Goal: Task Accomplishment & Management: Use online tool/utility

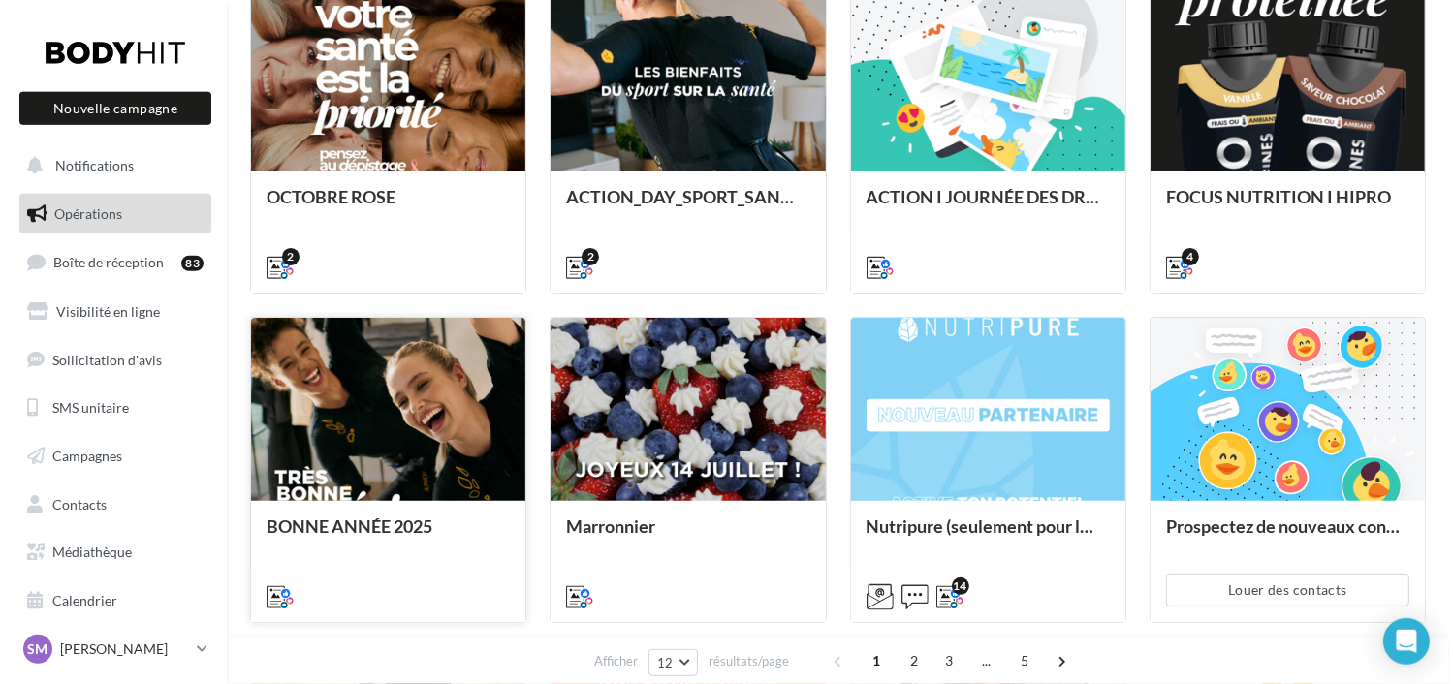
scroll to position [346, 0]
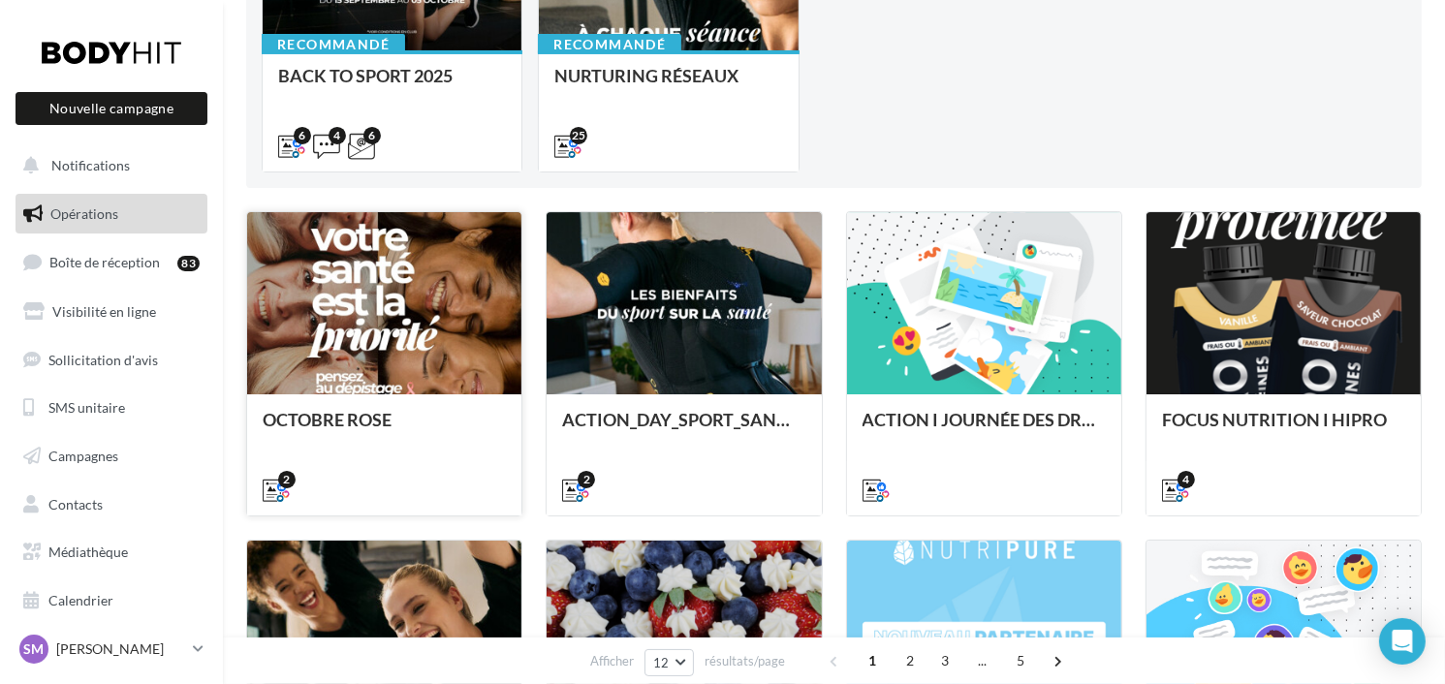
click at [439, 461] on div "2" at bounding box center [384, 488] width 274 height 54
click at [398, 425] on div "OCTOBRE ROSE" at bounding box center [384, 429] width 243 height 39
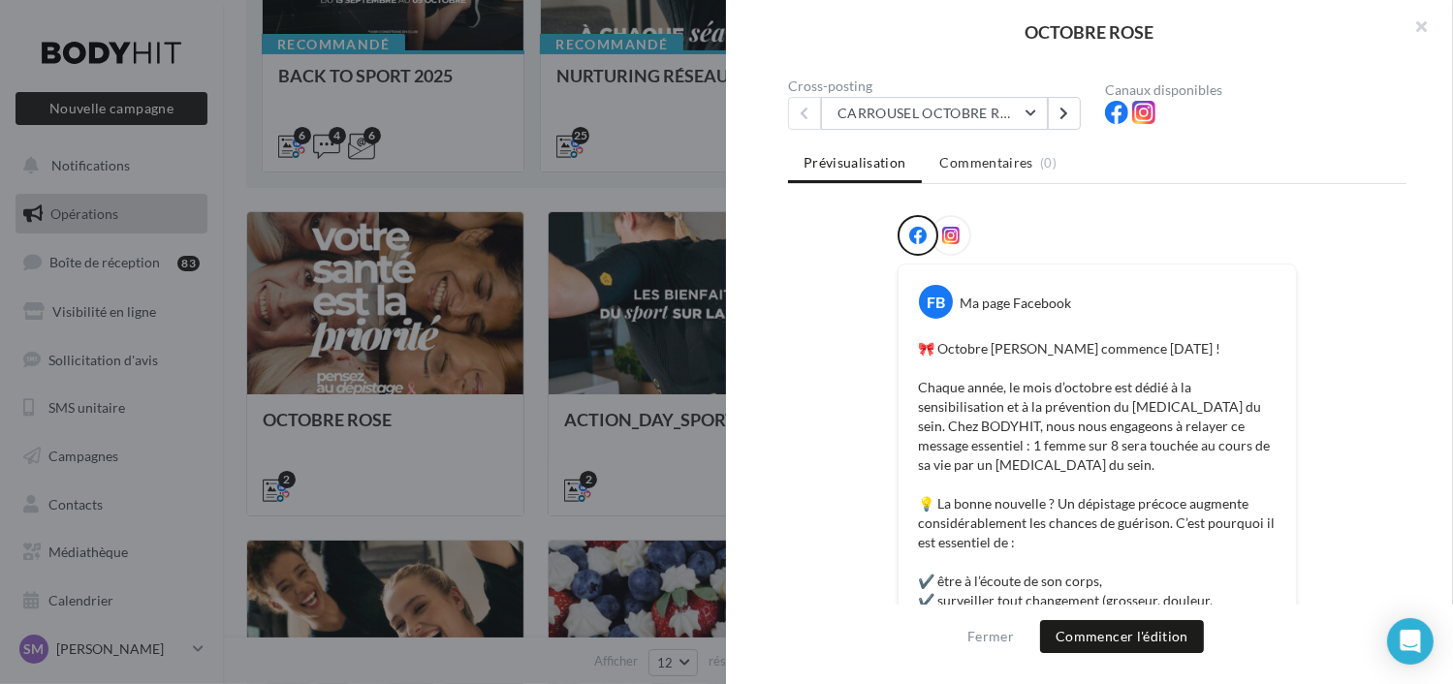
scroll to position [0, 0]
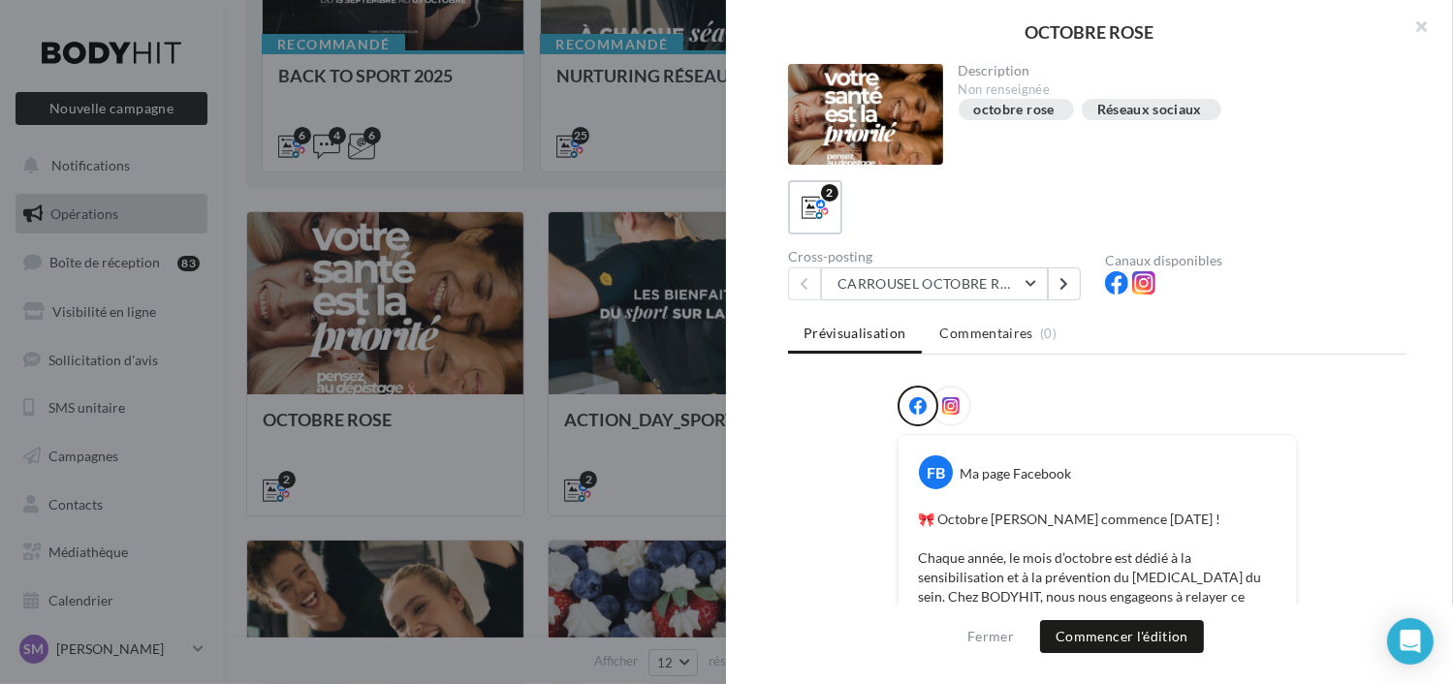
click at [959, 391] on div at bounding box center [951, 406] width 41 height 41
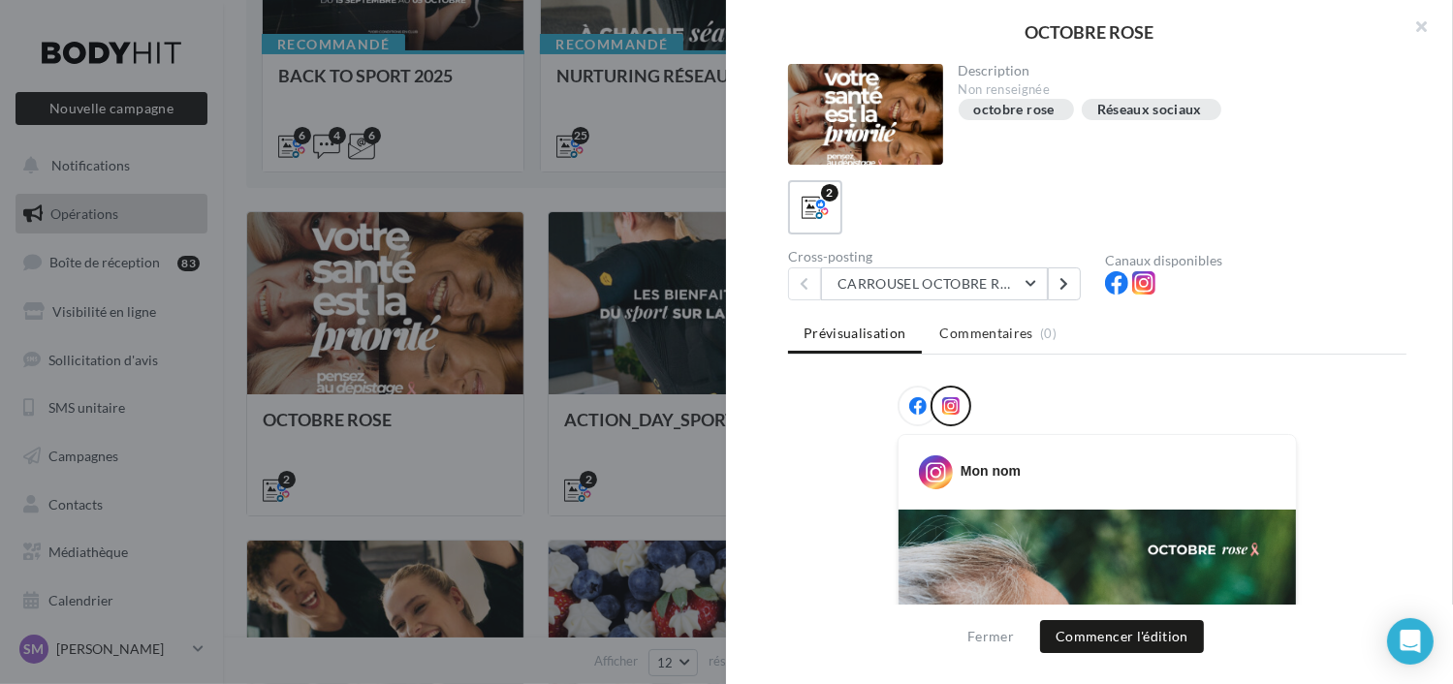
click at [911, 409] on icon at bounding box center [917, 405] width 17 height 17
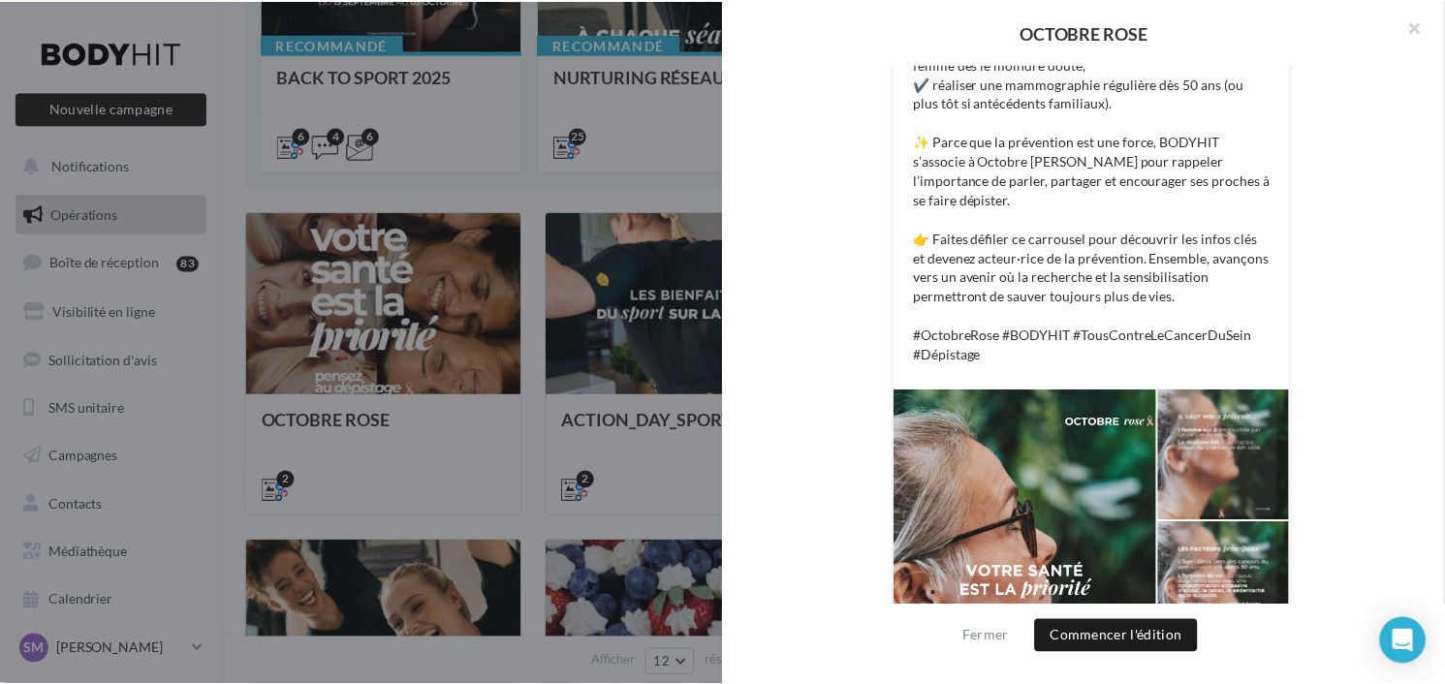
scroll to position [954, 0]
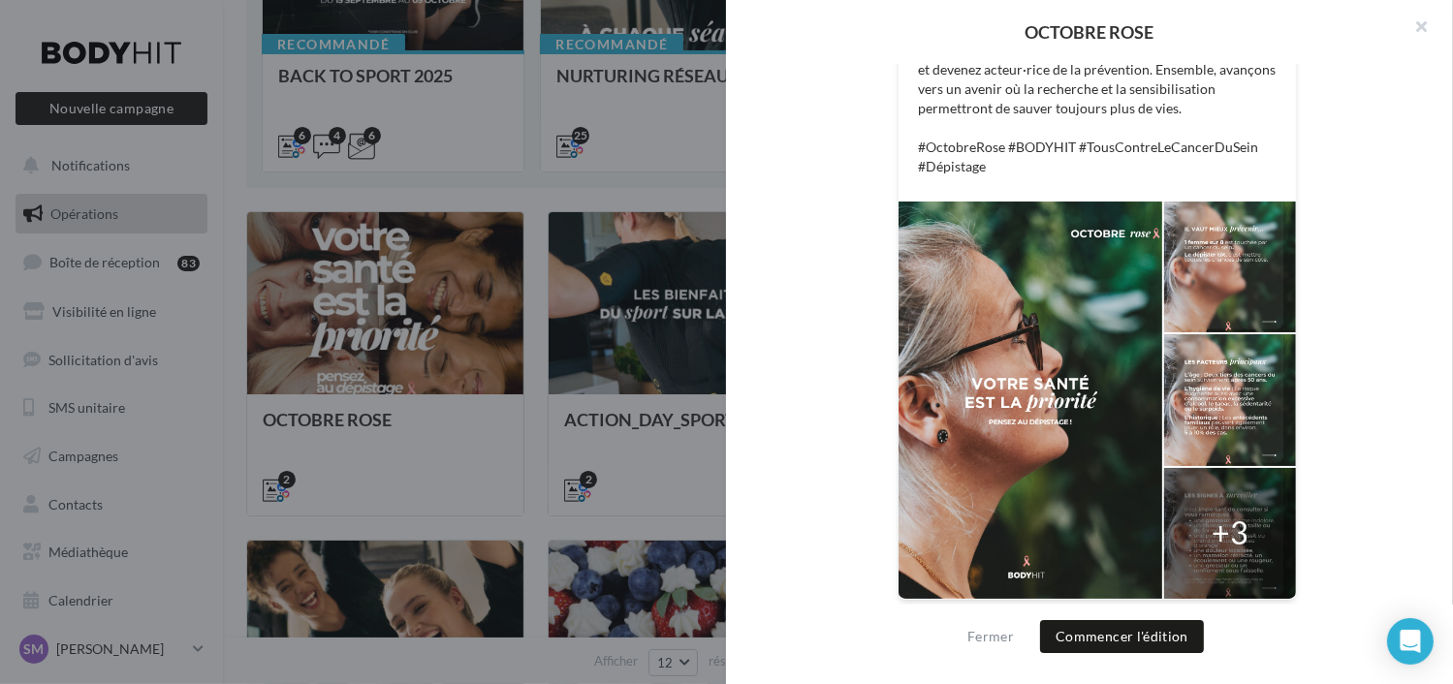
click at [590, 371] on div at bounding box center [726, 342] width 1453 height 684
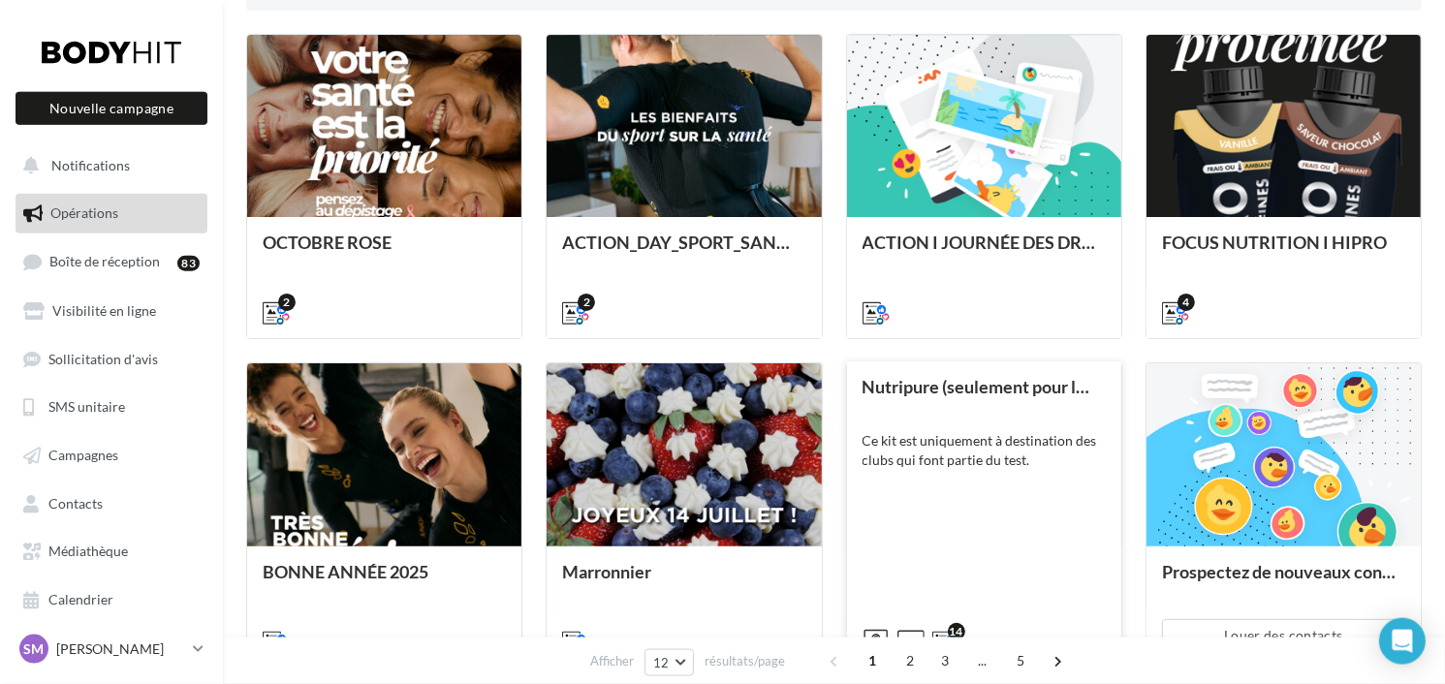
scroll to position [996, 0]
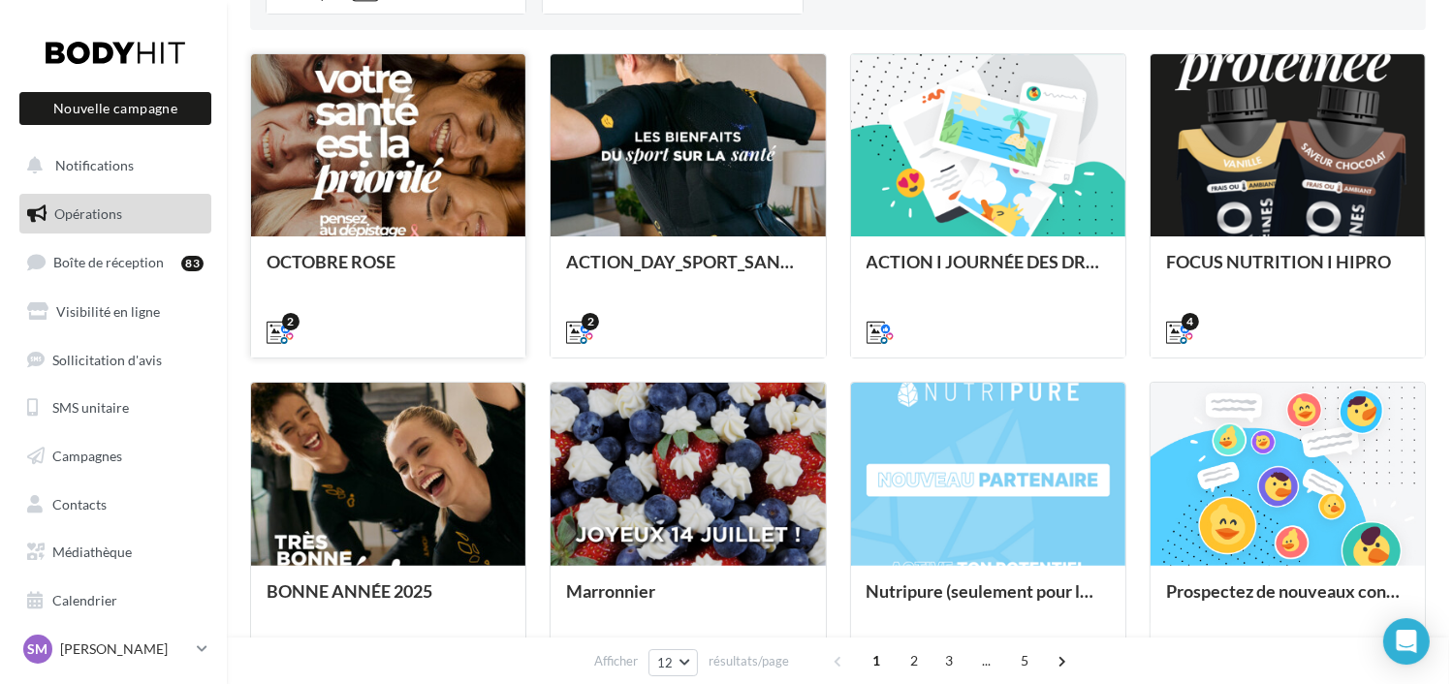
scroll to position [346, 0]
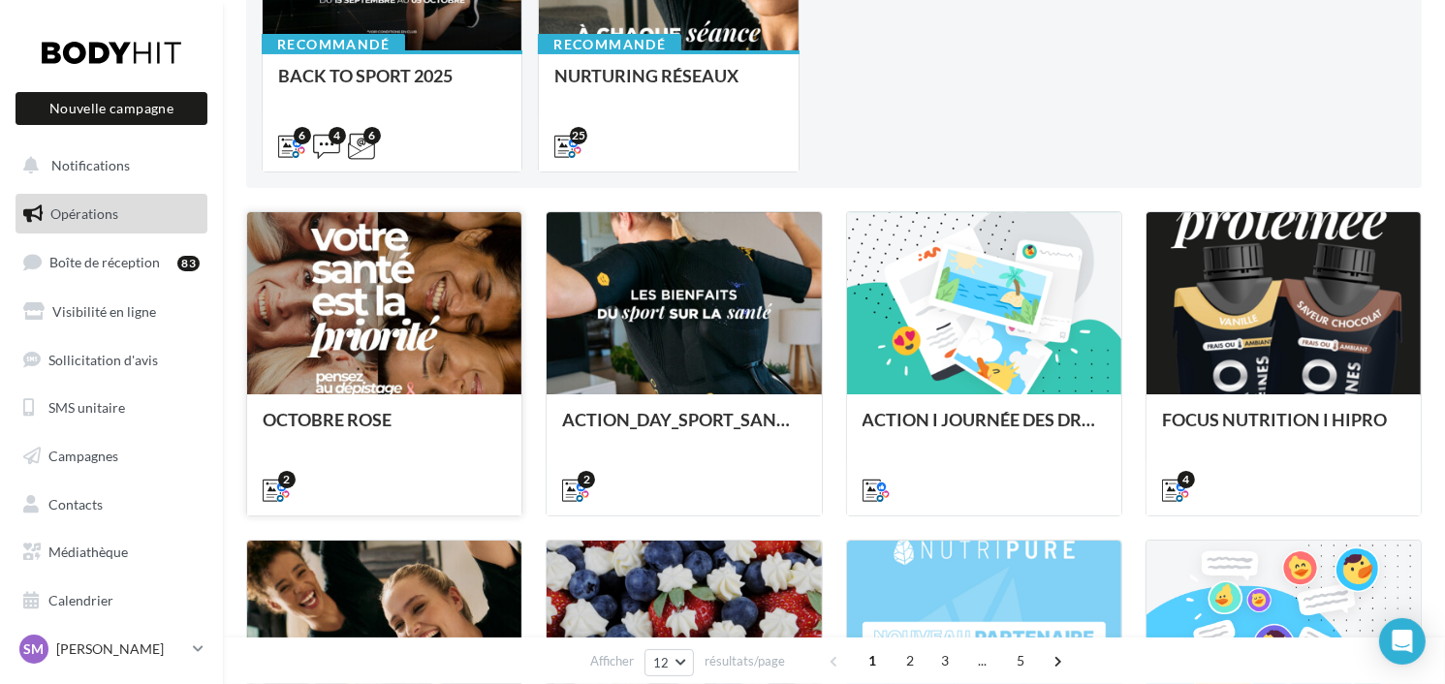
click at [426, 365] on div at bounding box center [384, 304] width 274 height 184
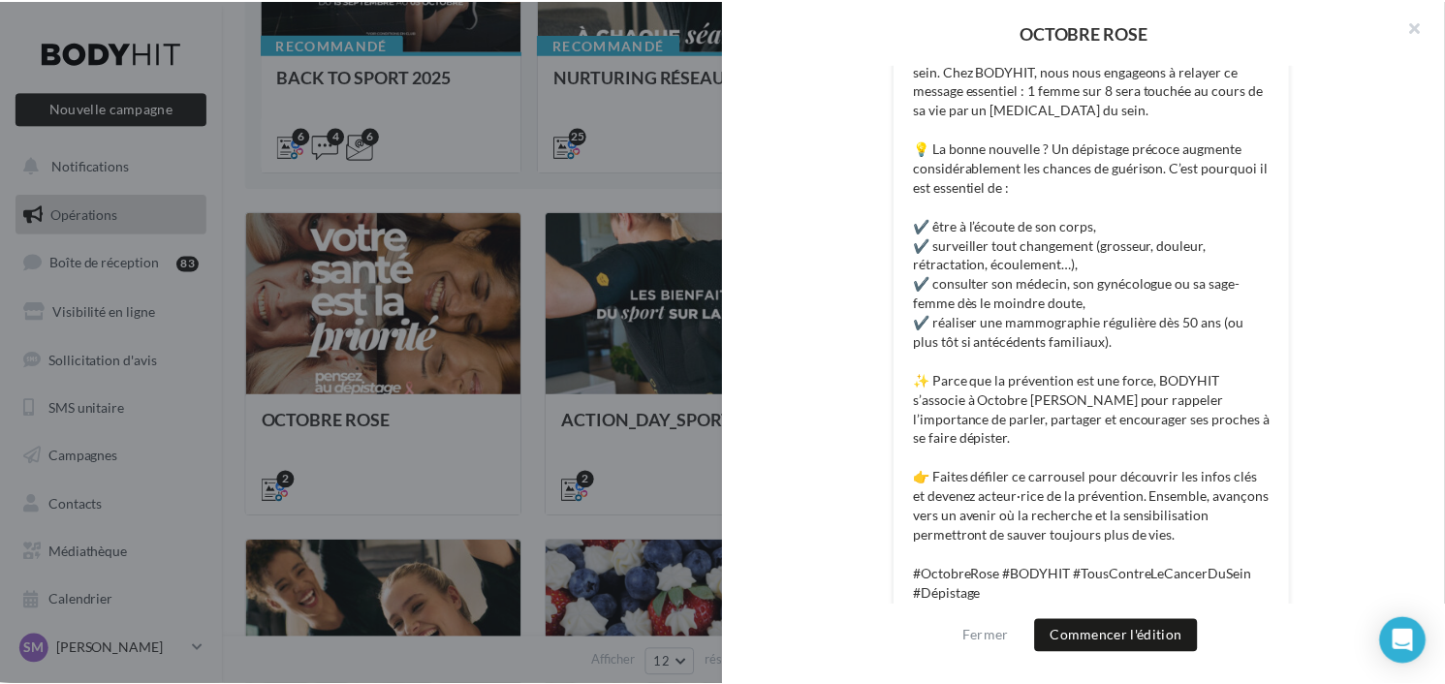
scroll to position [0, 0]
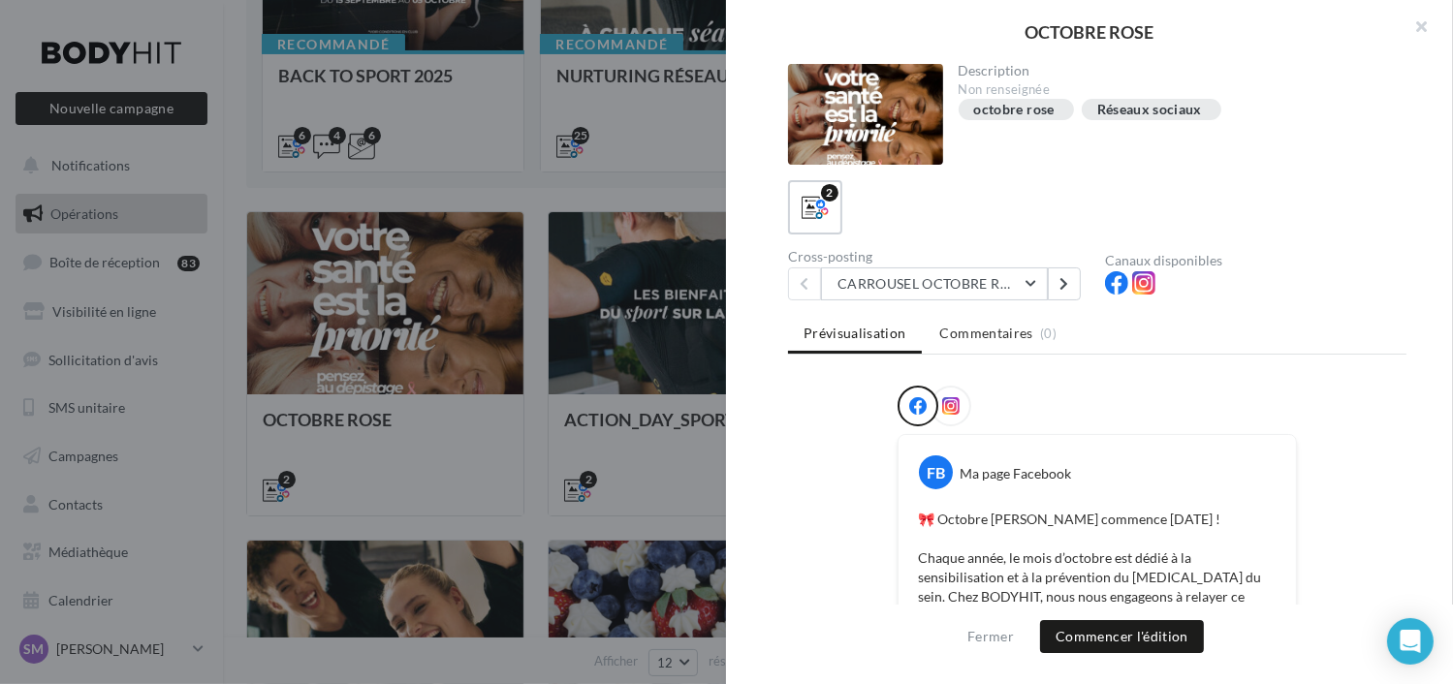
click at [962, 406] on div at bounding box center [951, 406] width 41 height 41
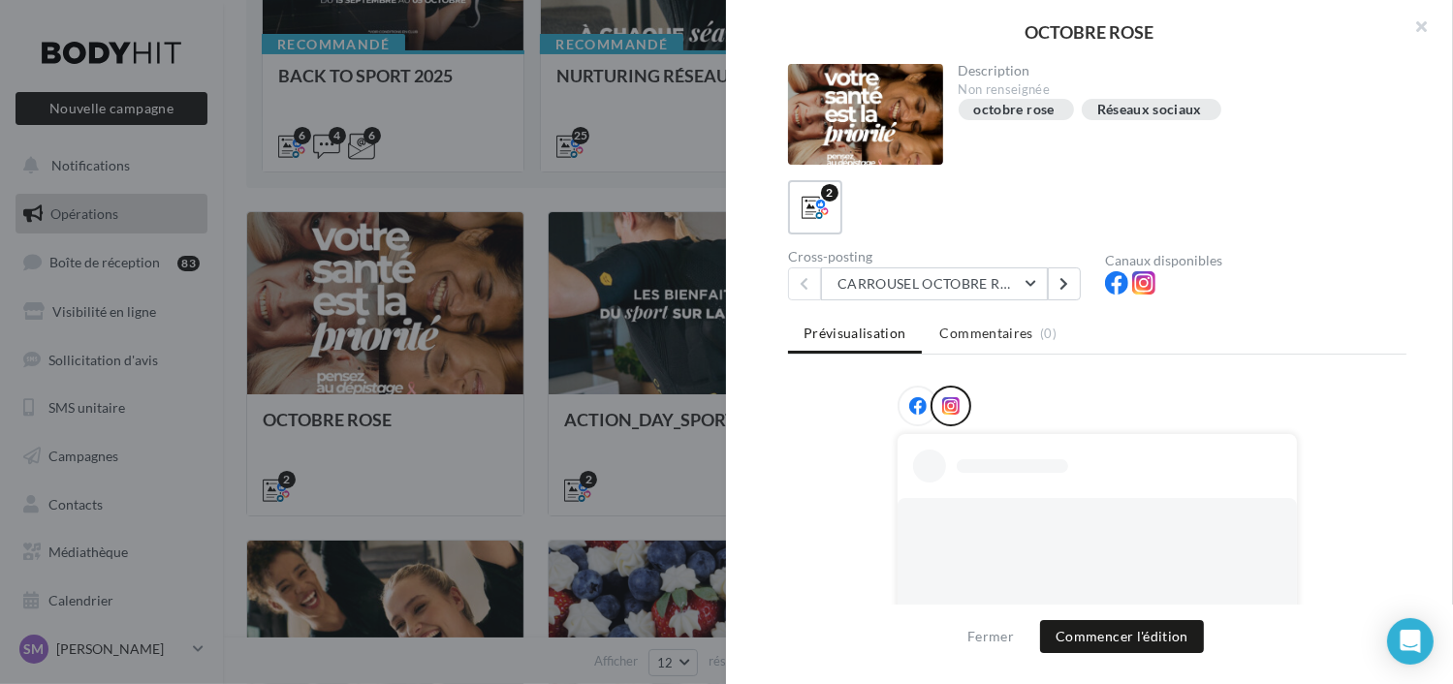
click at [909, 401] on icon at bounding box center [917, 405] width 17 height 17
click at [373, 326] on div at bounding box center [726, 342] width 1453 height 684
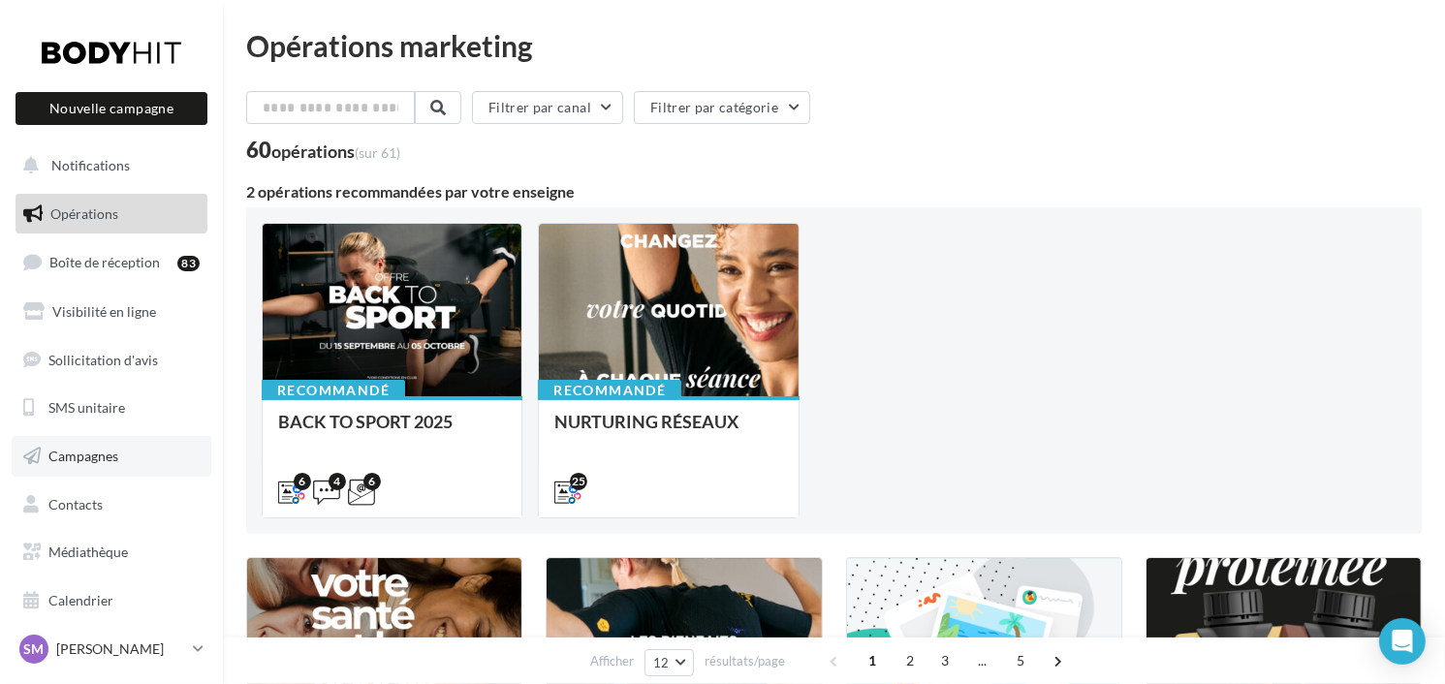
click at [81, 452] on span "Campagnes" at bounding box center [83, 456] width 70 height 16
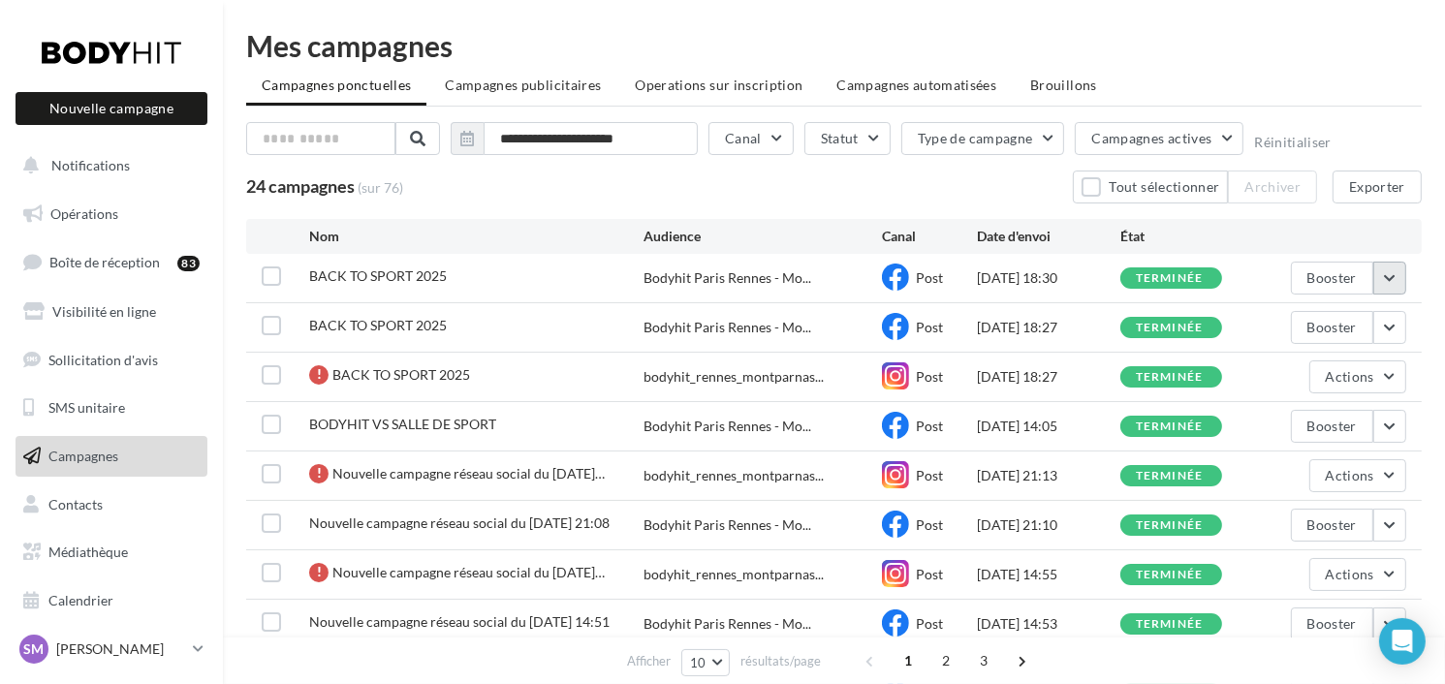
click at [1381, 273] on button "button" at bounding box center [1390, 278] width 33 height 33
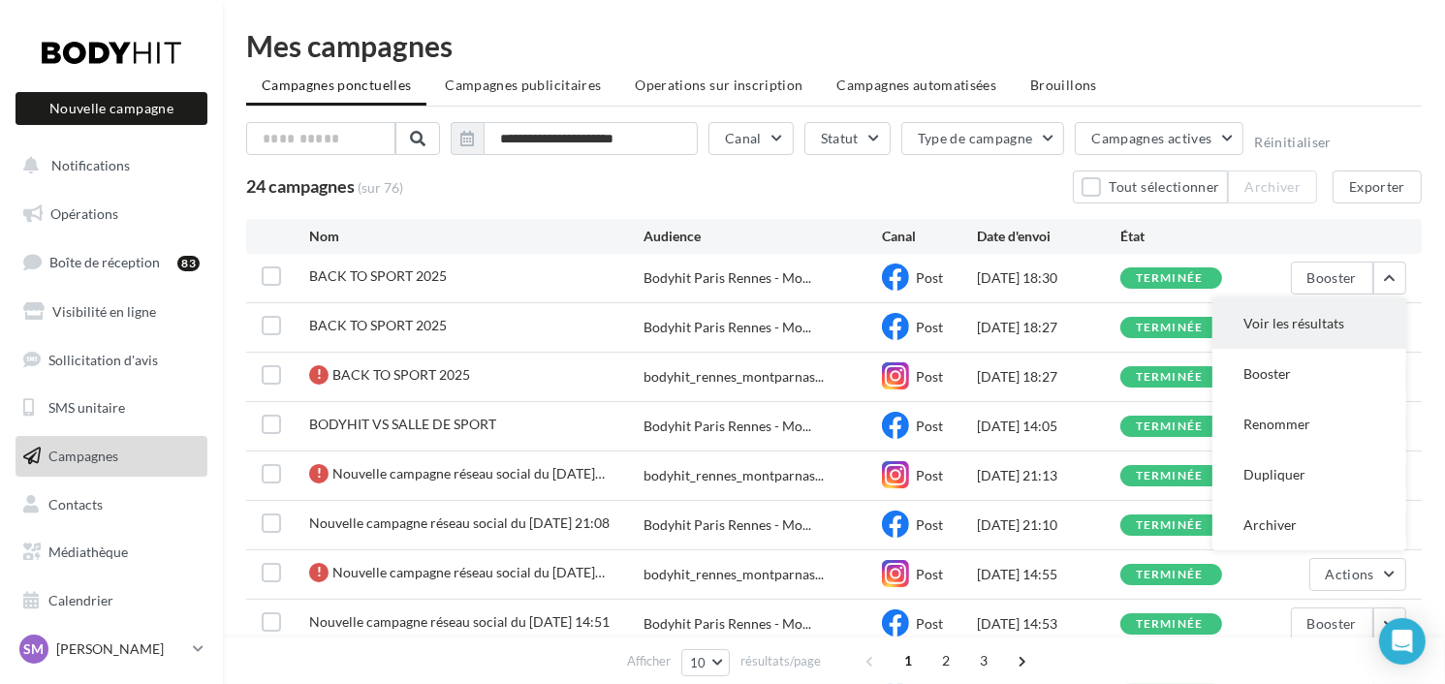
click at [1322, 329] on button "Voir les résultats" at bounding box center [1310, 324] width 194 height 50
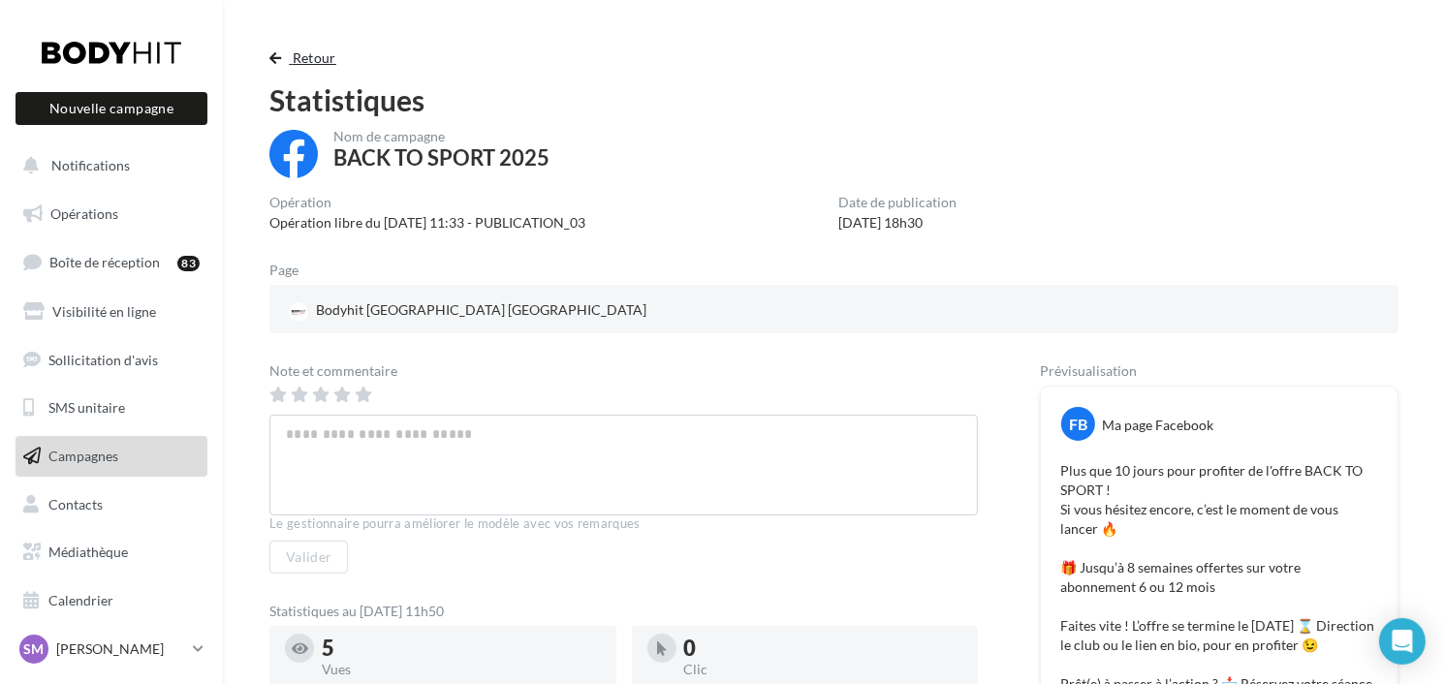
click at [290, 63] on button "Retour" at bounding box center [306, 58] width 75 height 23
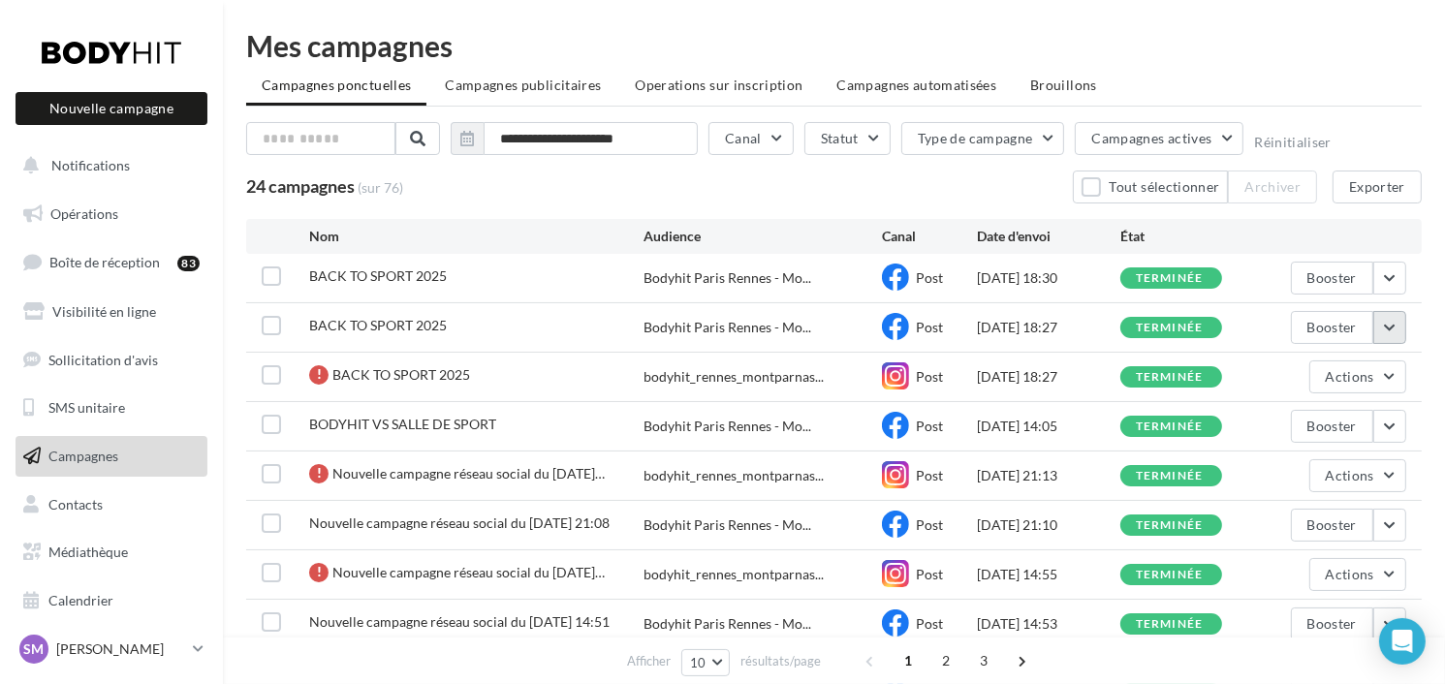
click at [1387, 327] on button "button" at bounding box center [1390, 327] width 33 height 33
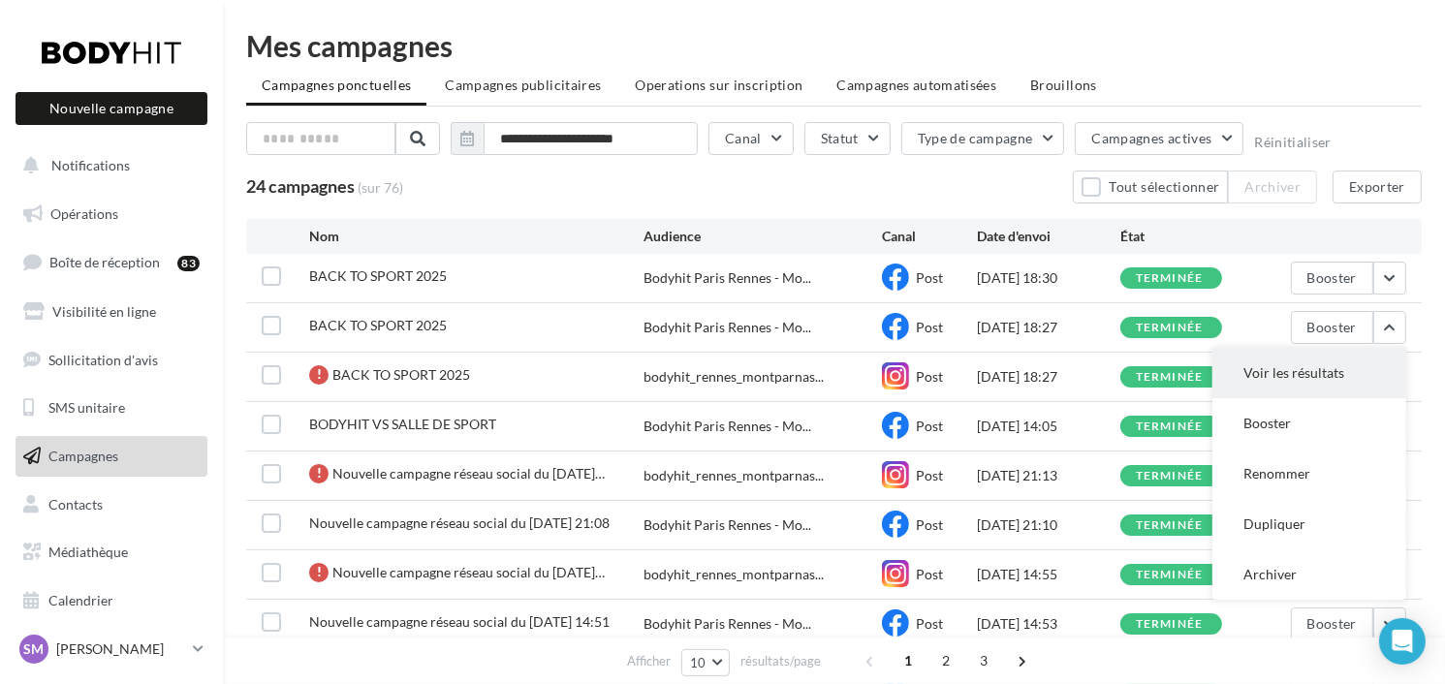
click at [1318, 373] on button "Voir les résultats" at bounding box center [1310, 373] width 194 height 50
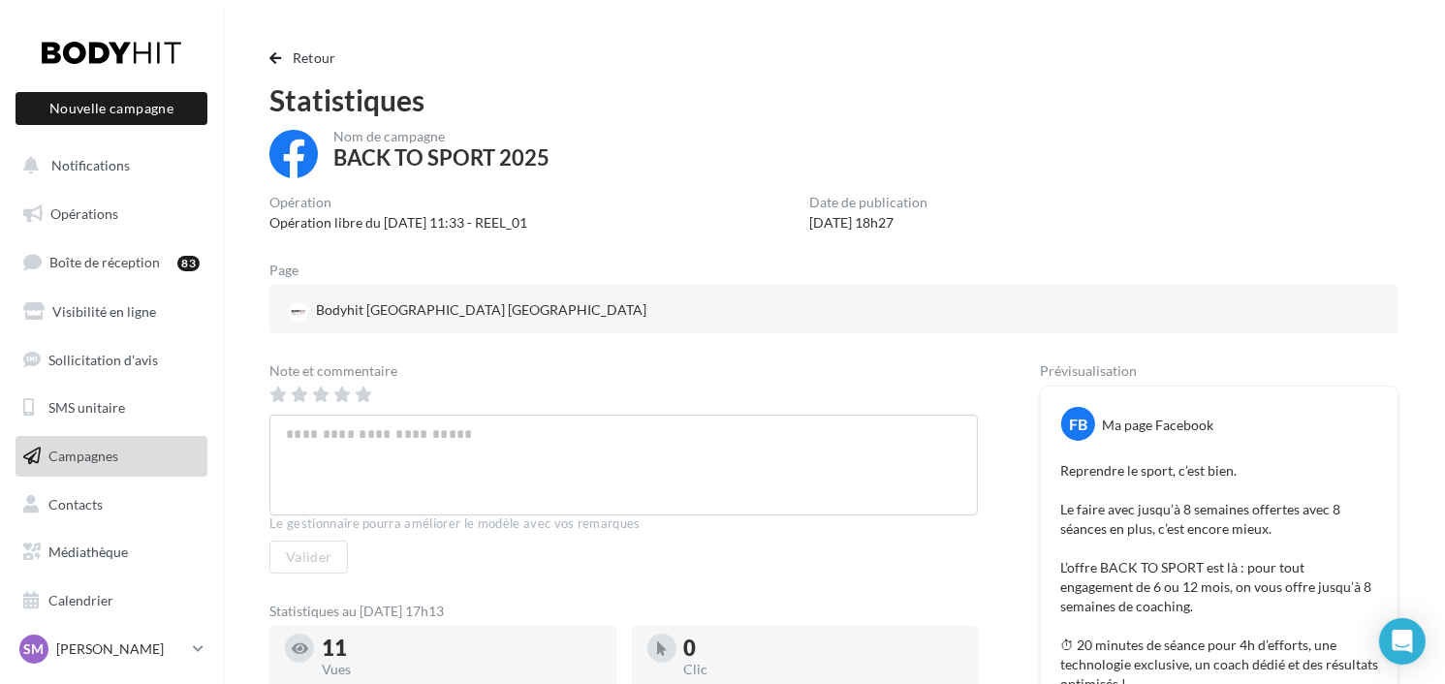
click at [282, 46] on div "Retour Statistiques Nom de campagne BACK TO SPORT 2025 Opération Opération libr…" at bounding box center [834, 553] width 1222 height 1044
click at [332, 69] on button "Retour" at bounding box center [306, 58] width 75 height 23
